Goal: Information Seeking & Learning: Find specific fact

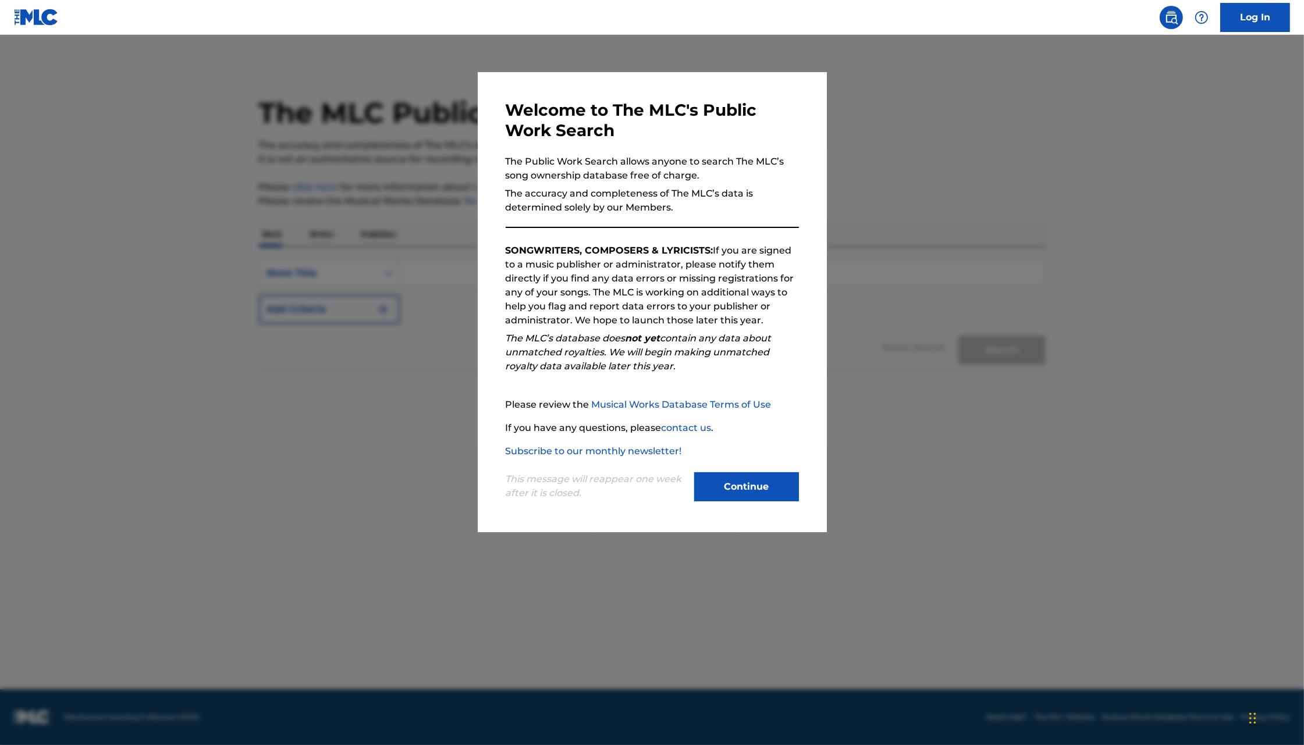
click at [718, 497] on button "Continue" at bounding box center [746, 486] width 105 height 29
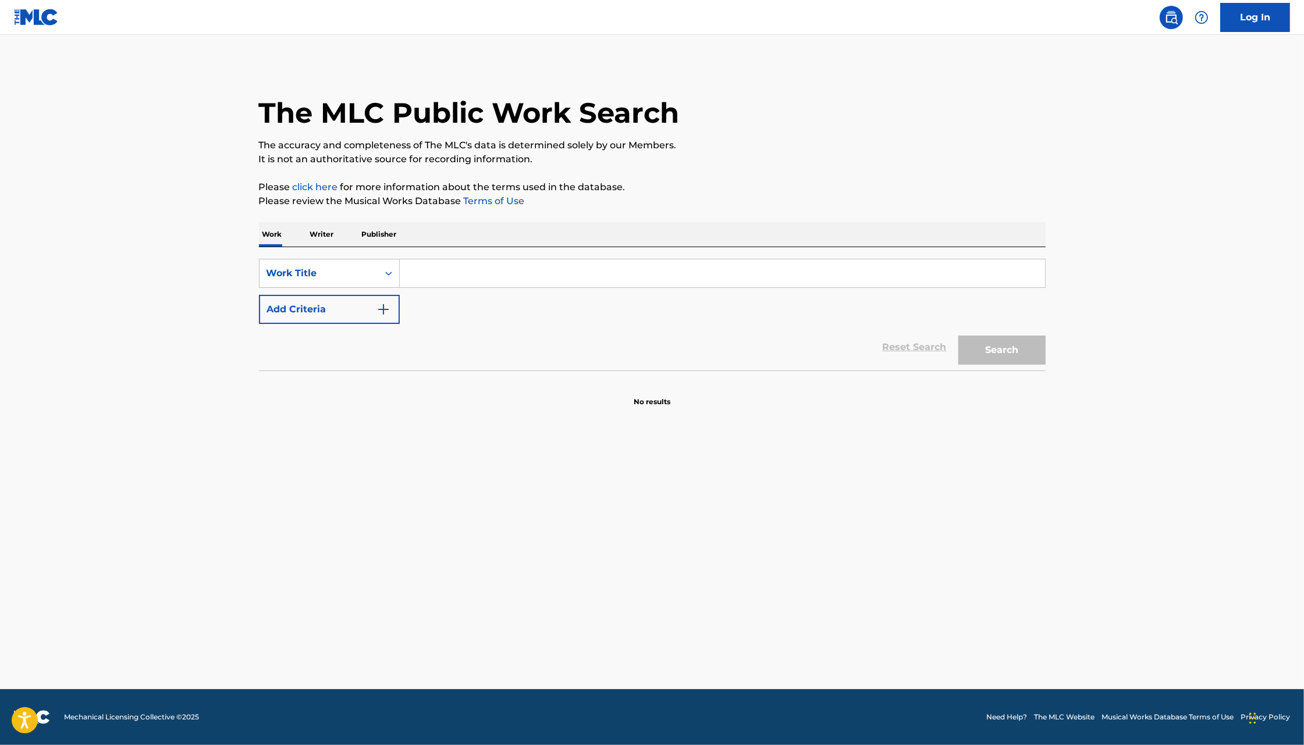
click at [421, 273] on input "Search Form" at bounding box center [722, 273] width 645 height 28
type input "first song (for [PERSON_NAME])"
click at [310, 314] on button "Add Criteria" at bounding box center [329, 309] width 141 height 29
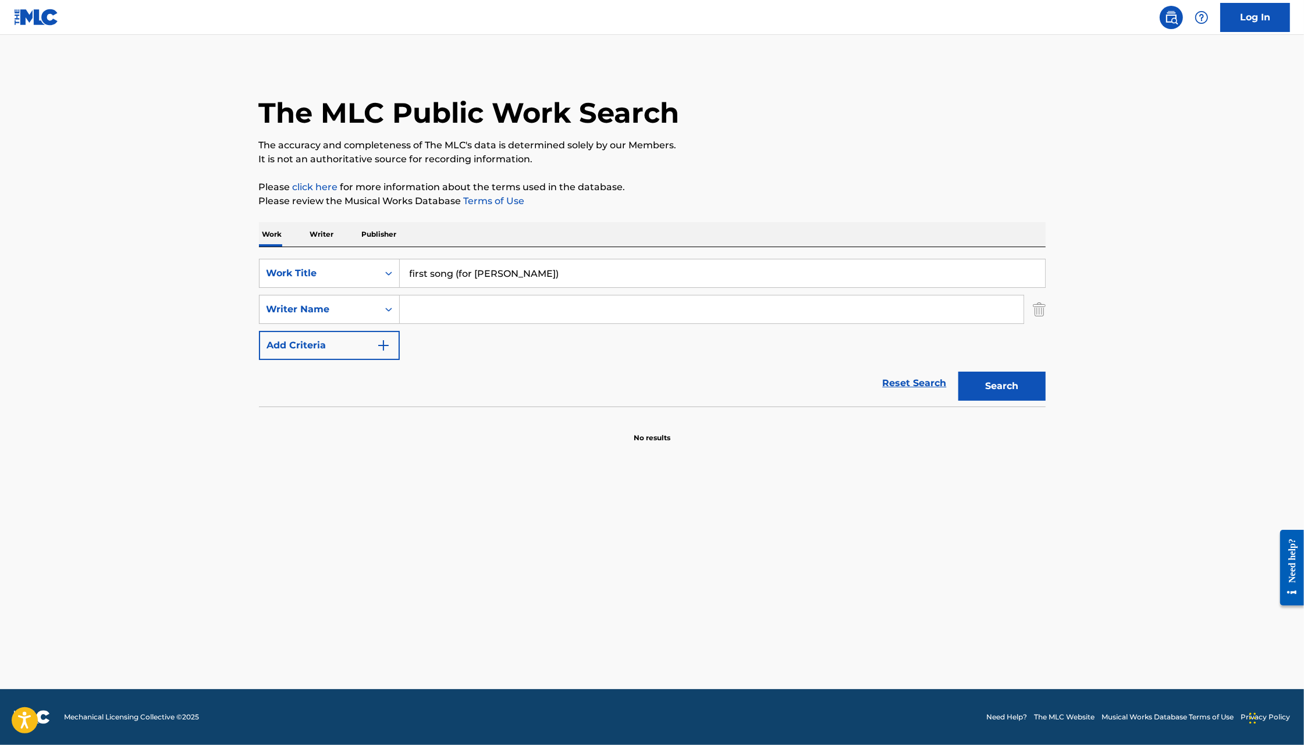
click at [489, 309] on input "Search Form" at bounding box center [712, 310] width 624 height 28
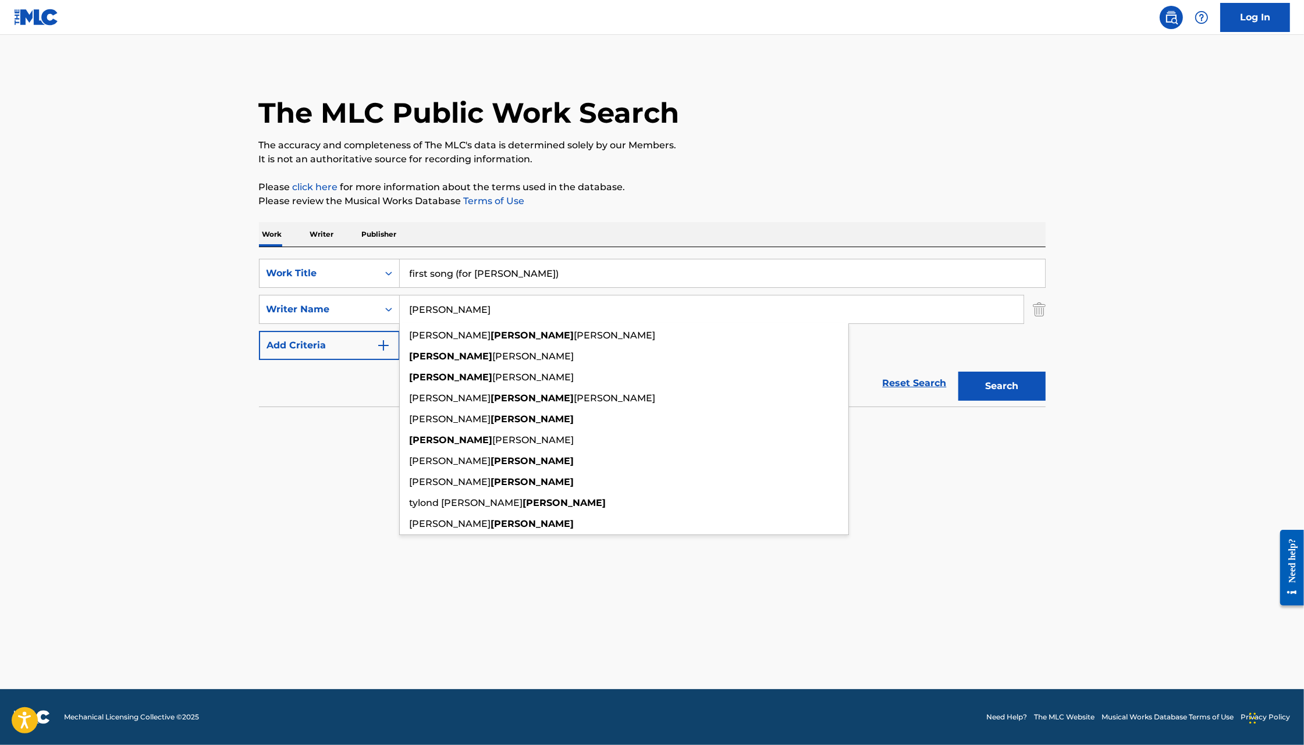
type input "[PERSON_NAME]"
click at [958, 372] on button "Search" at bounding box center [1001, 386] width 87 height 29
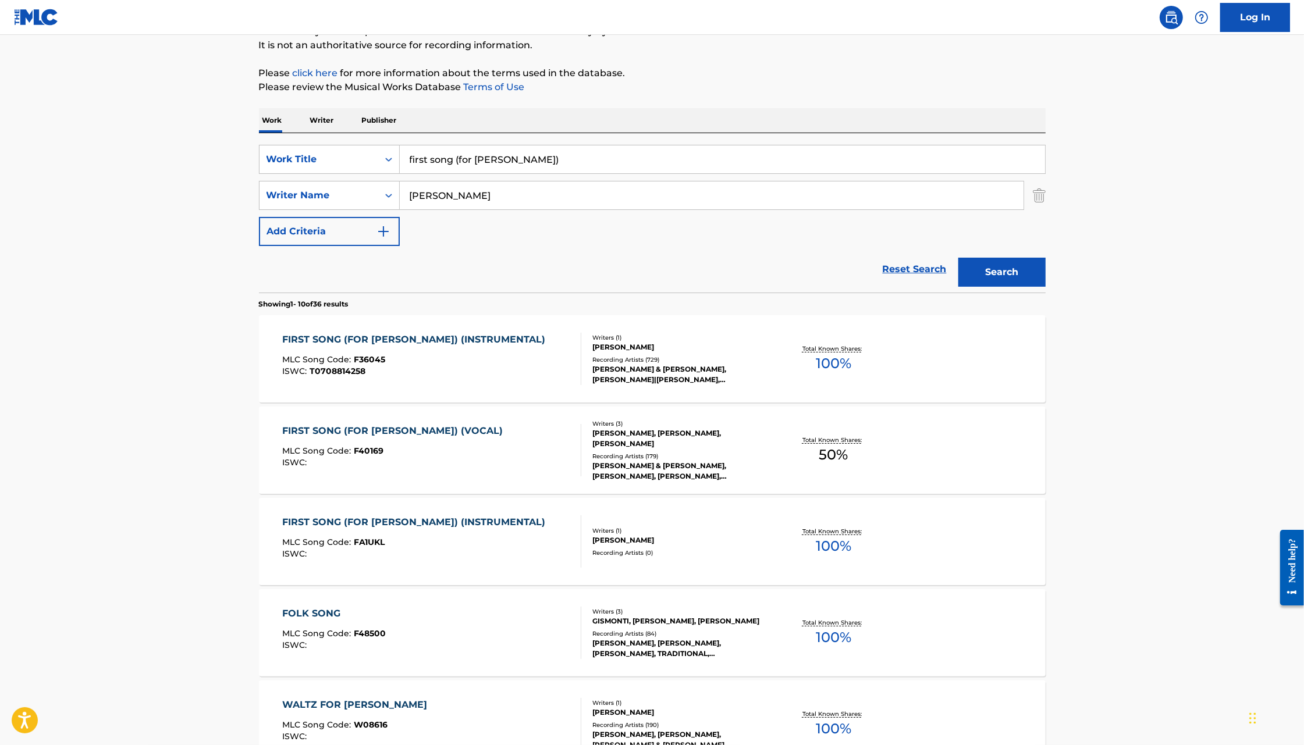
scroll to position [123, 0]
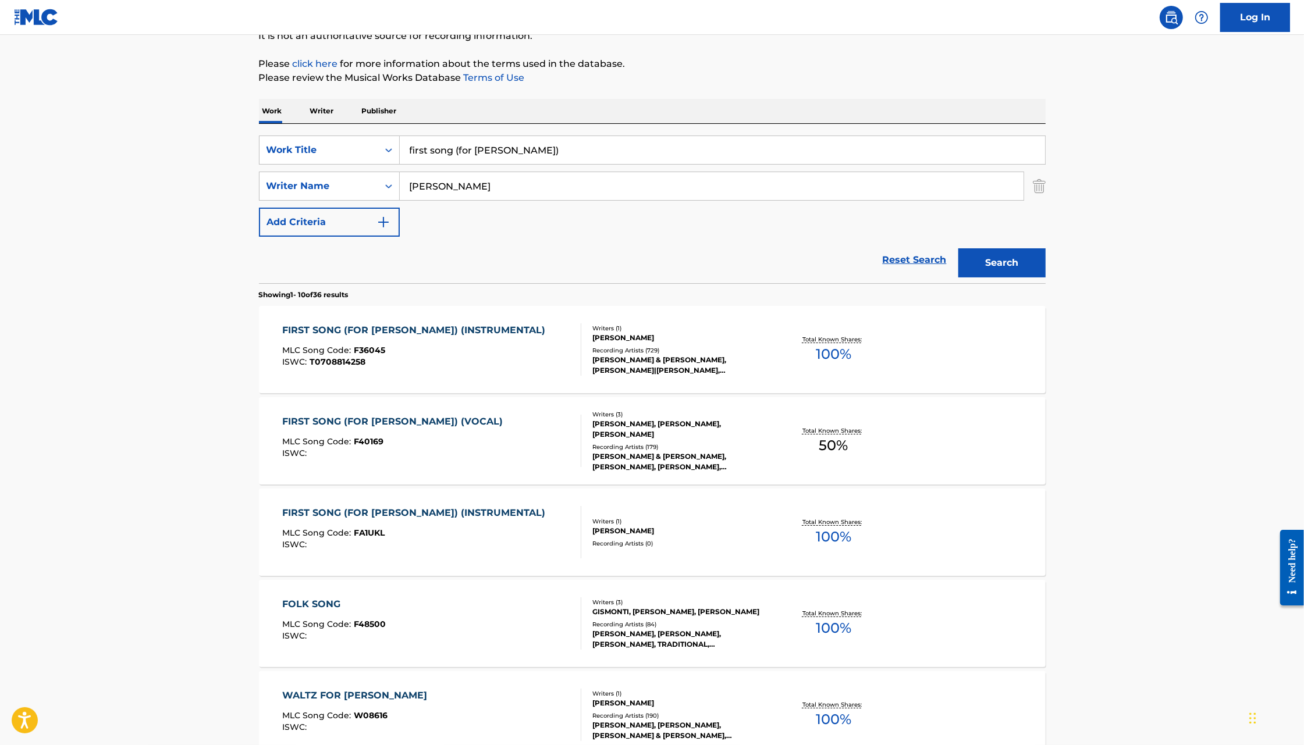
click at [542, 422] on div "FIRST SONG (FOR [PERSON_NAME]) (VOCAL) MLC Song Code : F40169 ISWC :" at bounding box center [431, 441] width 299 height 52
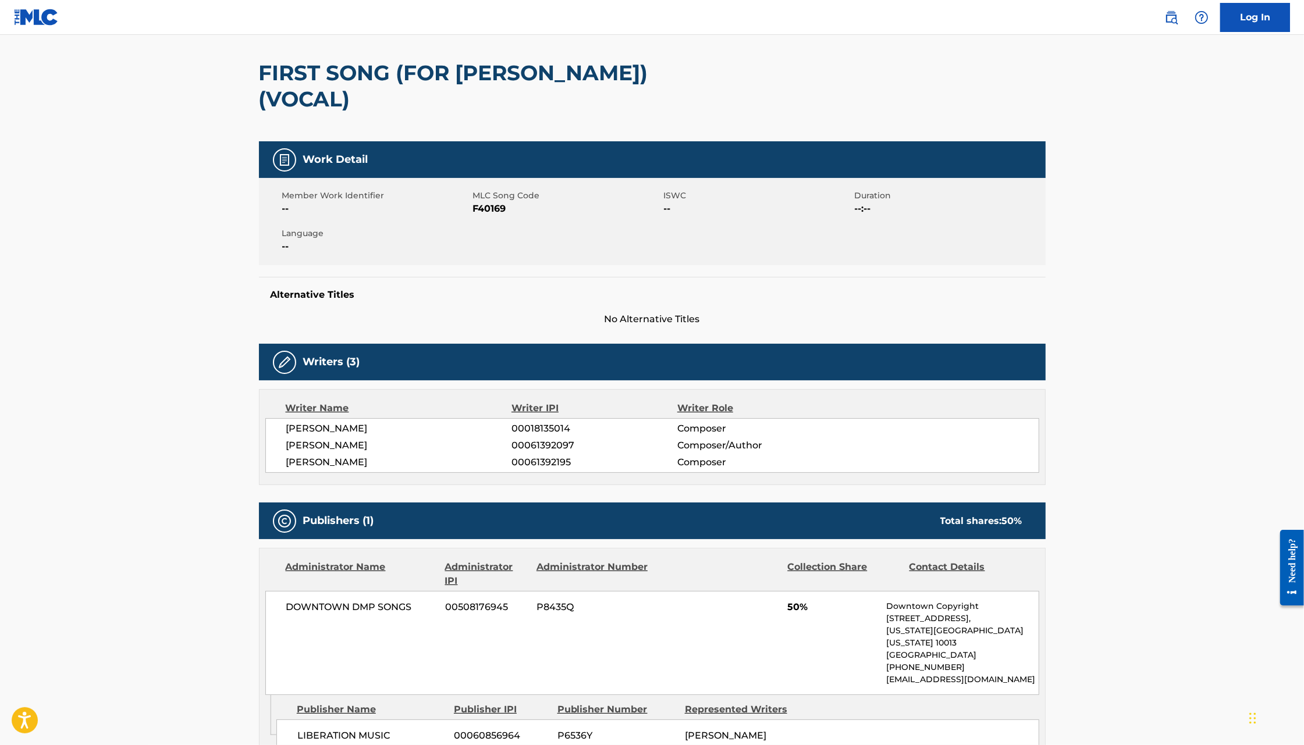
scroll to position [13, 0]
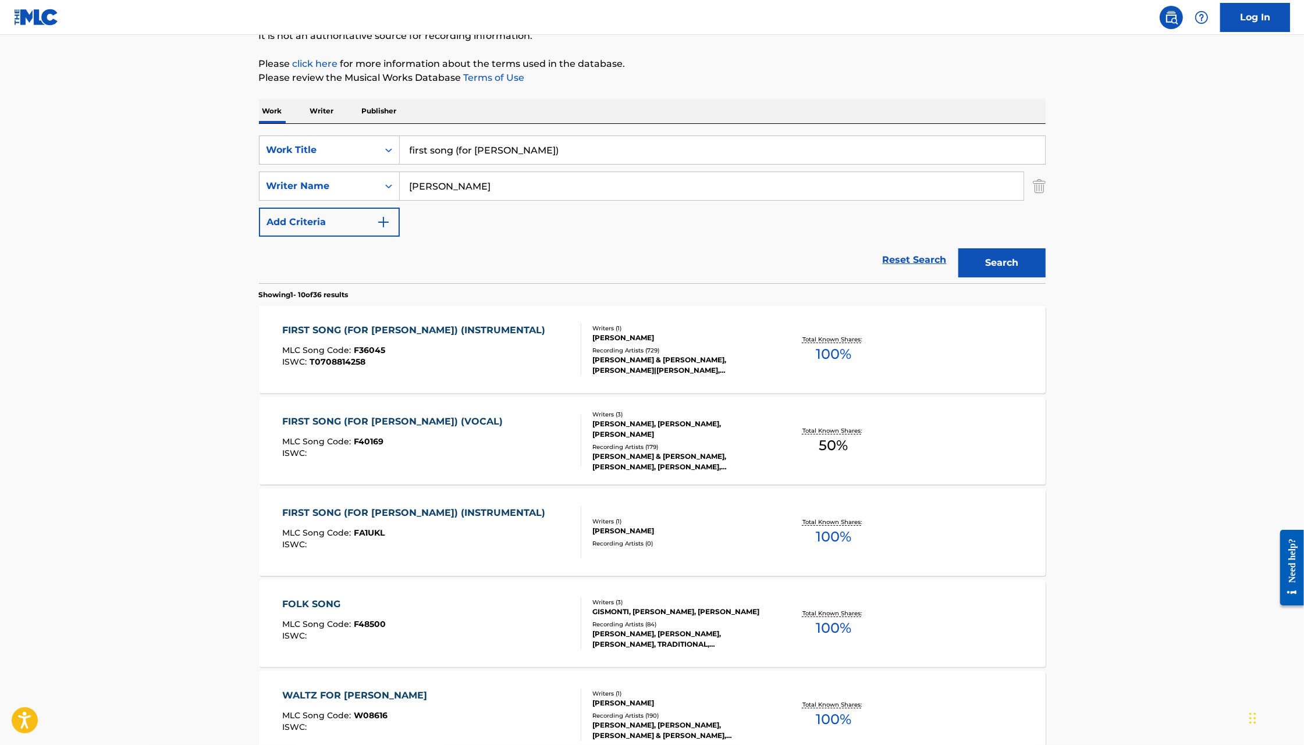
scroll to position [257, 0]
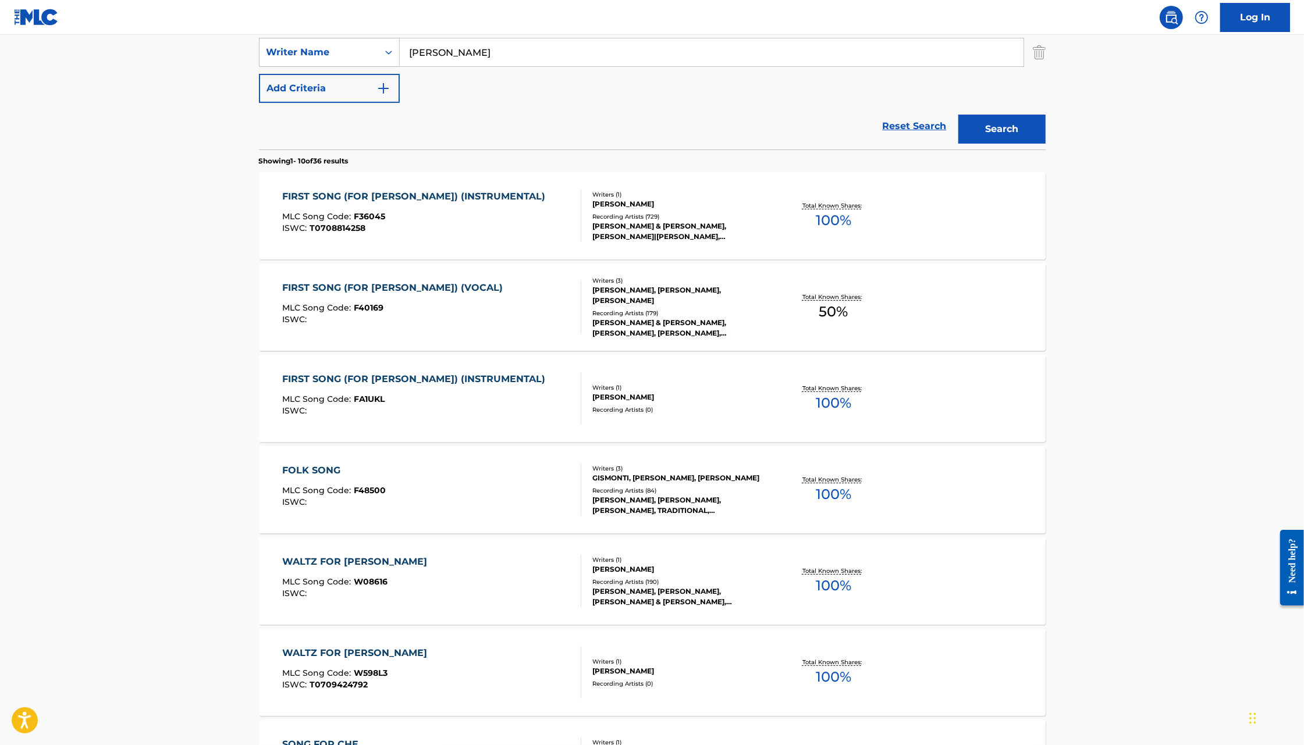
click at [542, 507] on div "FOLK SONG MLC Song Code : F48500 ISWC :" at bounding box center [431, 490] width 299 height 52
